Goal: Register for event/course

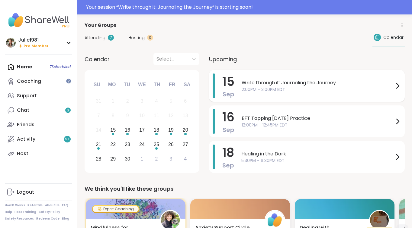
click at [307, 84] on span "Write through it: Journaling the Journey" at bounding box center [317, 82] width 152 height 7
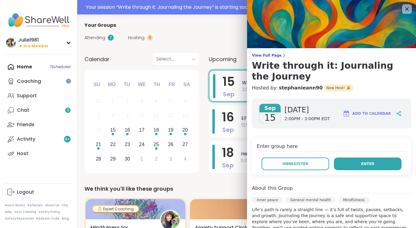
click at [362, 167] on span "Enter" at bounding box center [367, 163] width 13 height 5
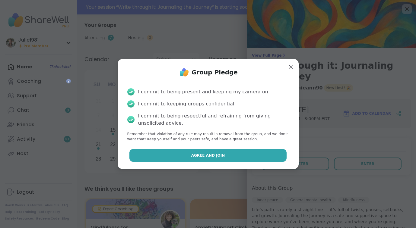
click at [234, 155] on button "Agree and Join" at bounding box center [207, 155] width 157 height 13
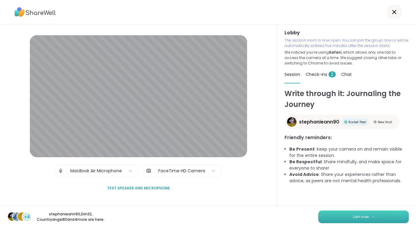
click at [365, 218] on span "Join now" at bounding box center [361, 217] width 17 height 5
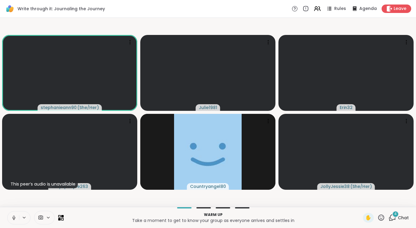
click at [14, 219] on icon at bounding box center [13, 217] width 5 height 5
click at [391, 217] on icon at bounding box center [393, 217] width 6 height 5
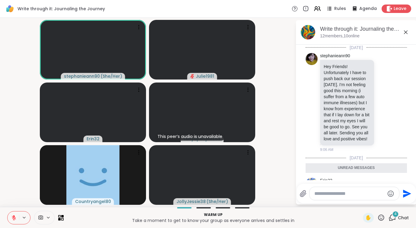
scroll to position [316, 0]
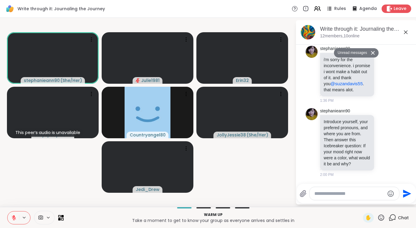
click at [339, 196] on textarea "Type your message" at bounding box center [349, 194] width 70 height 6
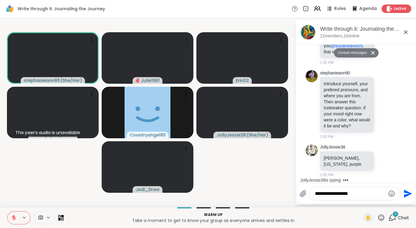
scroll to position [340, 0]
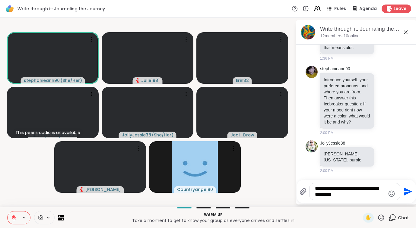
type textarea "**********"
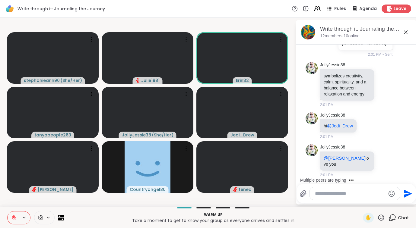
scroll to position [542, 0]
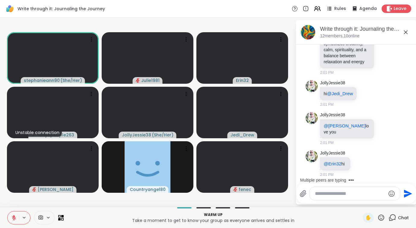
click at [351, 196] on textarea "Type your message" at bounding box center [350, 194] width 70 height 6
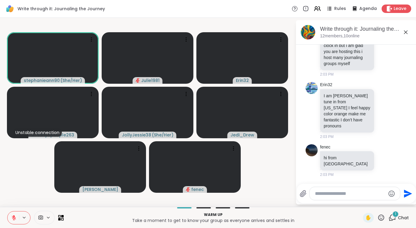
scroll to position [847, 0]
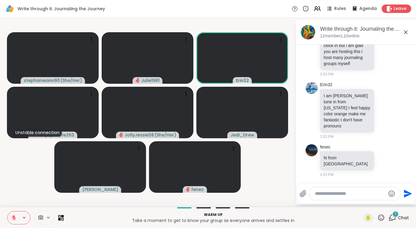
click at [346, 196] on textarea "Type your message" at bounding box center [350, 194] width 70 height 6
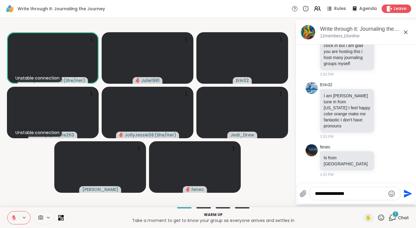
type textarea "**********"
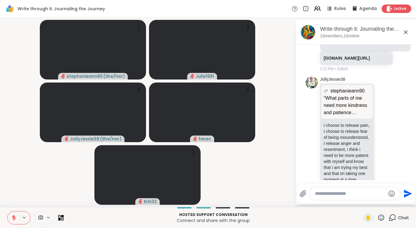
scroll to position [1192, 0]
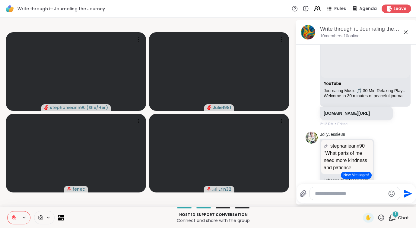
click at [358, 177] on button "New Messages!" at bounding box center [356, 175] width 30 height 7
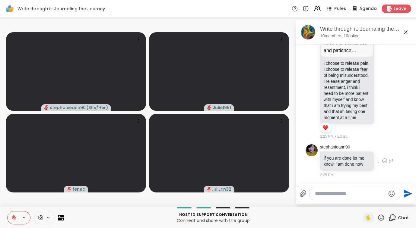
scroll to position [1407, 0]
click at [330, 198] on div at bounding box center [355, 193] width 91 height 13
click at [328, 194] on textarea "Type your message" at bounding box center [350, 194] width 70 height 6
type textarea "********"
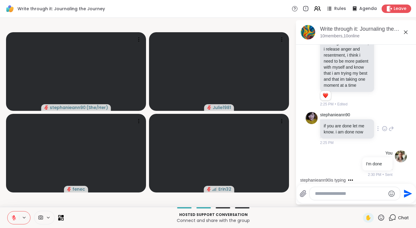
scroll to position [1483, 0]
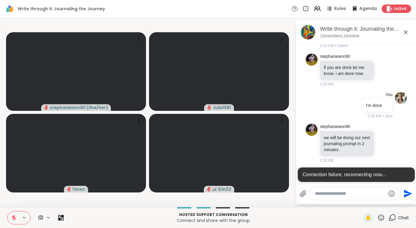
click at [279, 13] on div "Write through it: Journaling the Journey Rules Agenda Leave" at bounding box center [208, 9] width 416 height 18
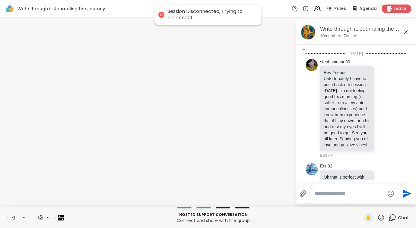
scroll to position [1477, 0]
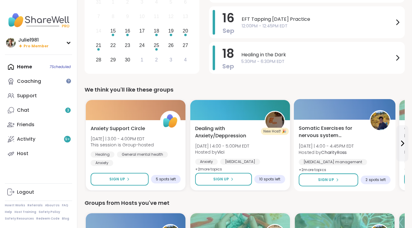
click at [333, 145] on span "Mon 9/15 | 4:00 - 4:45PM EDT" at bounding box center [325, 146] width 55 height 6
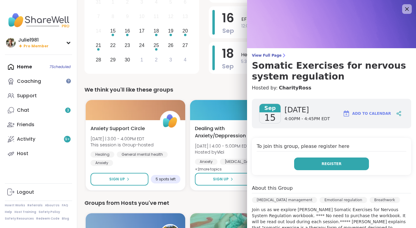
click at [322, 165] on span "Register" at bounding box center [332, 163] width 20 height 5
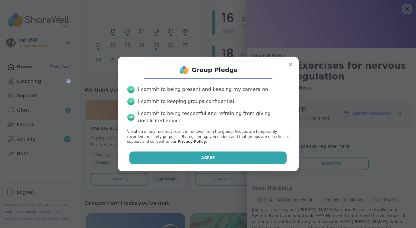
click at [246, 159] on button "Agree" at bounding box center [207, 158] width 157 height 13
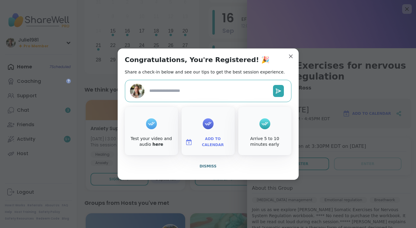
type textarea "*"
click at [212, 142] on span "Add to Calendar" at bounding box center [213, 142] width 36 height 12
click at [217, 75] on button "Apple Calendar" at bounding box center [208, 74] width 46 height 13
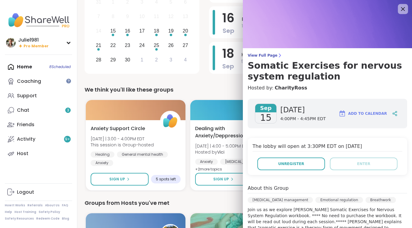
click at [401, 11] on icon at bounding box center [403, 9] width 8 height 8
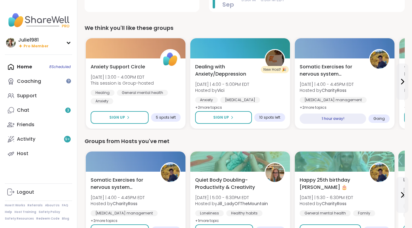
scroll to position [177, 0]
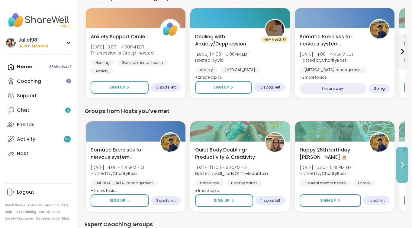
click at [403, 167] on icon at bounding box center [401, 164] width 7 height 7
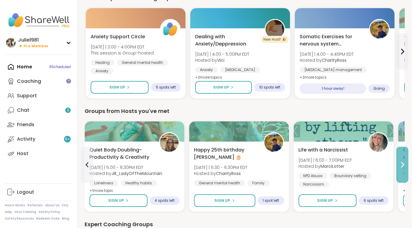
click at [403, 167] on icon at bounding box center [401, 164] width 7 height 7
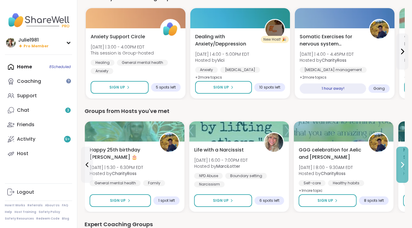
click at [403, 167] on icon at bounding box center [401, 164] width 7 height 7
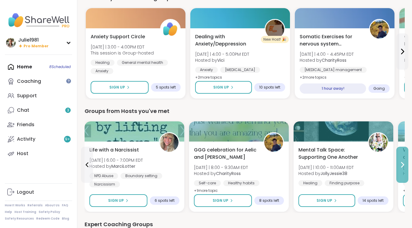
click at [403, 167] on icon at bounding box center [401, 164] width 7 height 7
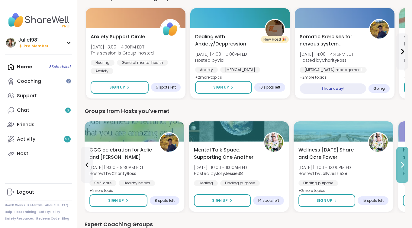
click at [403, 167] on icon at bounding box center [401, 164] width 7 height 7
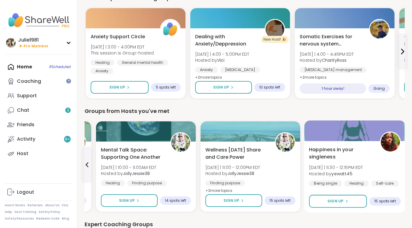
scroll to position [297, 0]
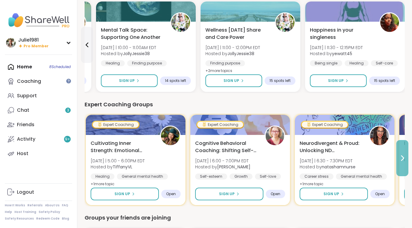
click at [406, 158] on button at bounding box center [402, 158] width 12 height 36
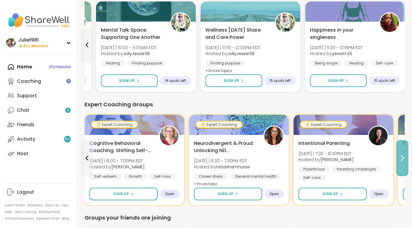
click at [406, 158] on button at bounding box center [402, 158] width 12 height 36
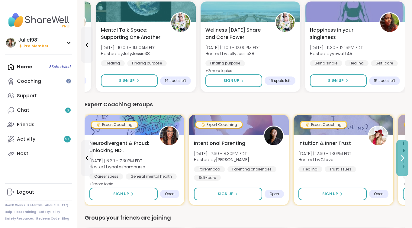
click at [405, 158] on icon at bounding box center [401, 158] width 7 height 7
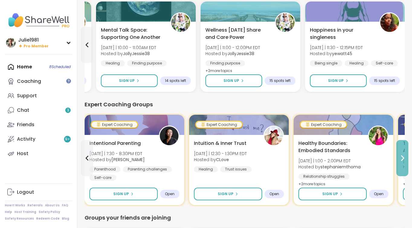
click at [405, 158] on icon at bounding box center [401, 158] width 7 height 7
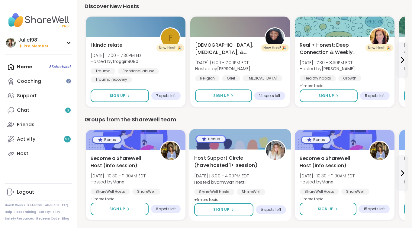
scroll to position [755, 0]
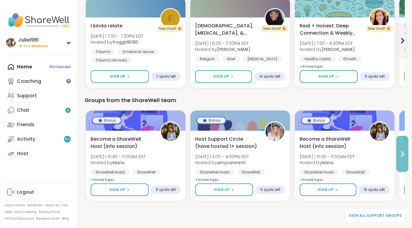
click at [401, 155] on icon at bounding box center [401, 154] width 7 height 7
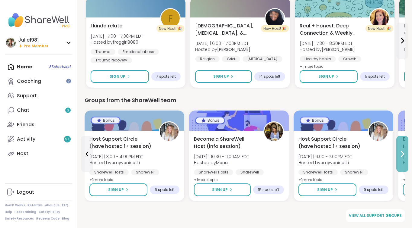
click at [401, 155] on icon at bounding box center [401, 154] width 7 height 7
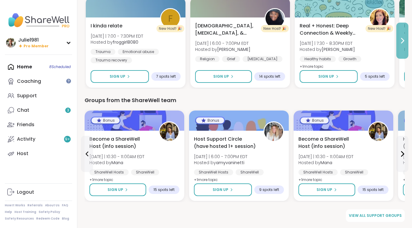
click at [402, 41] on icon at bounding box center [401, 40] width 7 height 7
